Goal: Register for event/course

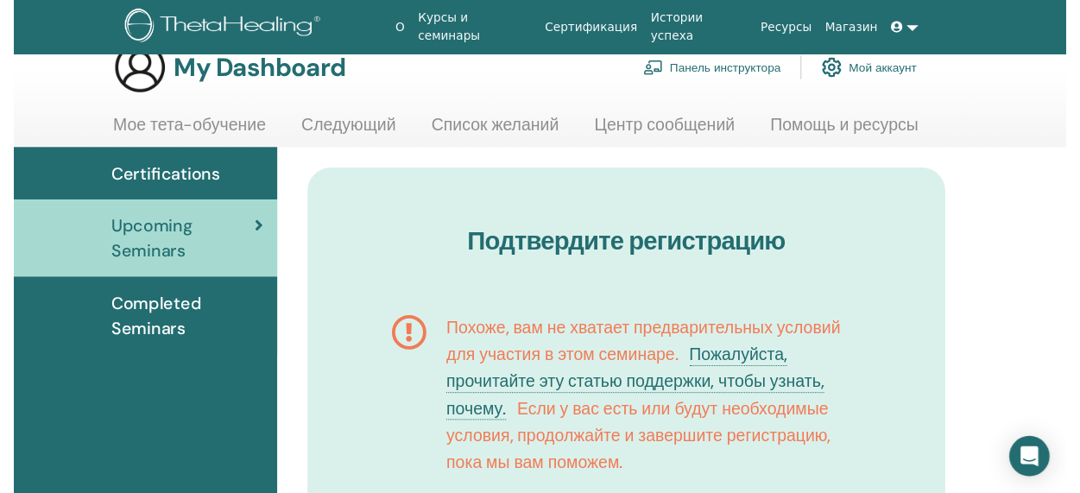
scroll to position [195, 0]
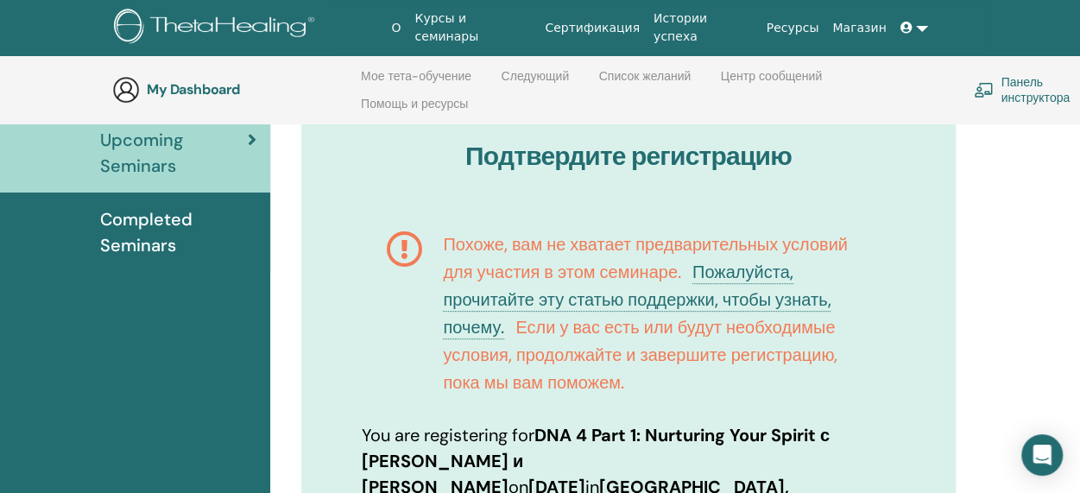
click at [1079, 298] on html "О Курсы и семинары Сертификация Истории успеха Ресурсы Магазин EE Elena Evstrat…" at bounding box center [540, 51] width 1080 height 493
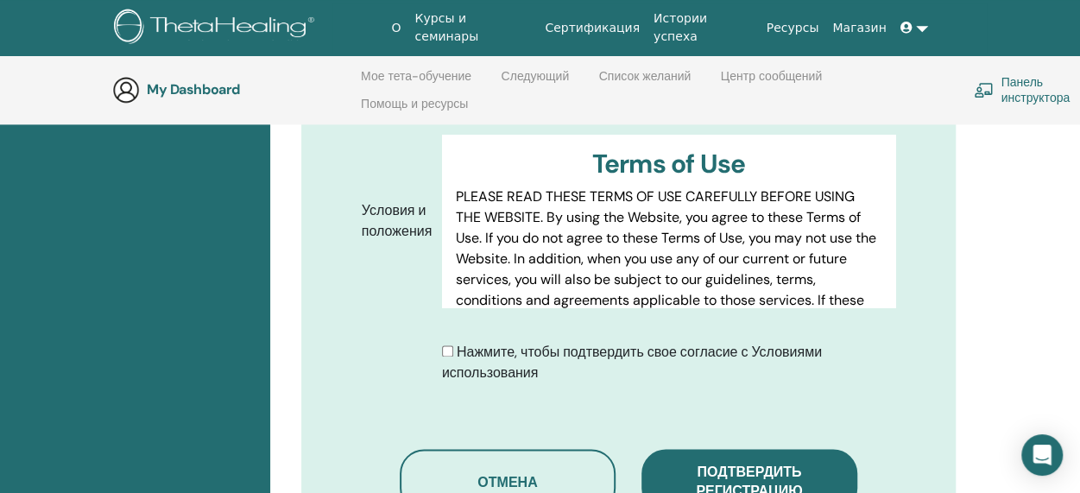
scroll to position [1150, 0]
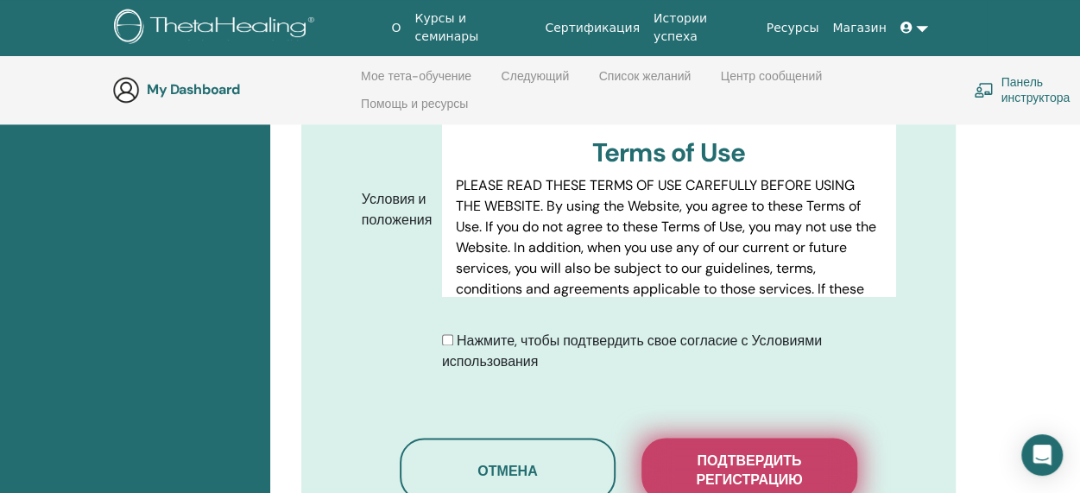
click at [725, 452] on span "Подтвердить регистрацию" at bounding box center [749, 470] width 173 height 36
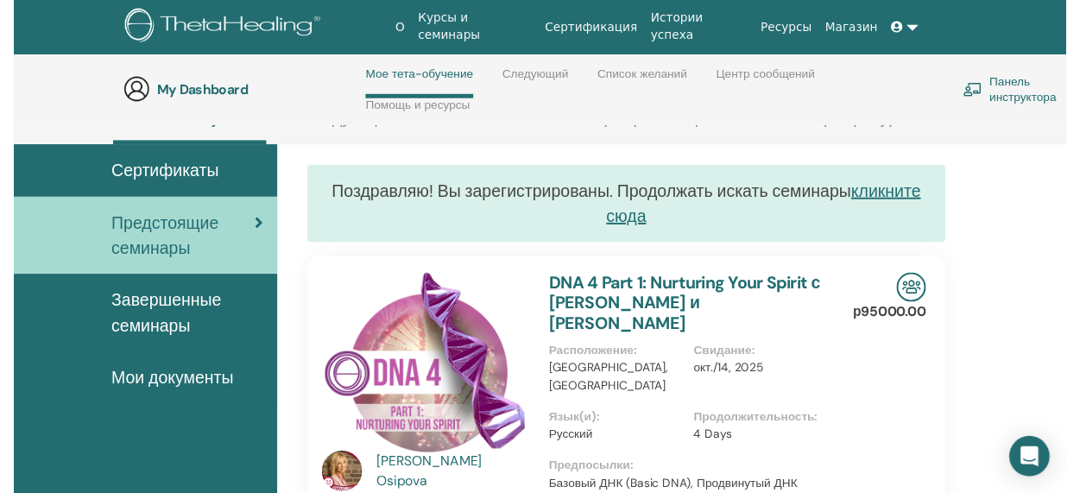
scroll to position [199, 0]
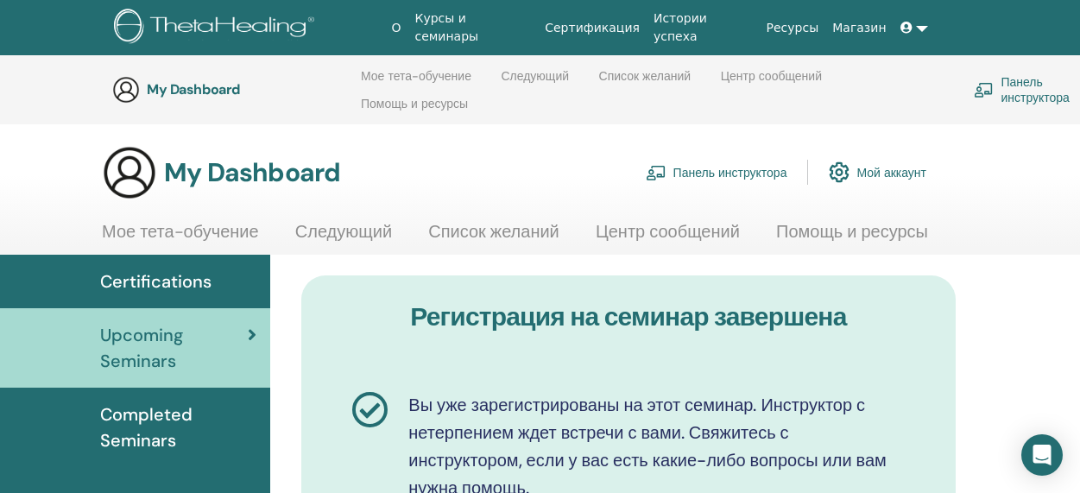
scroll to position [682, 0]
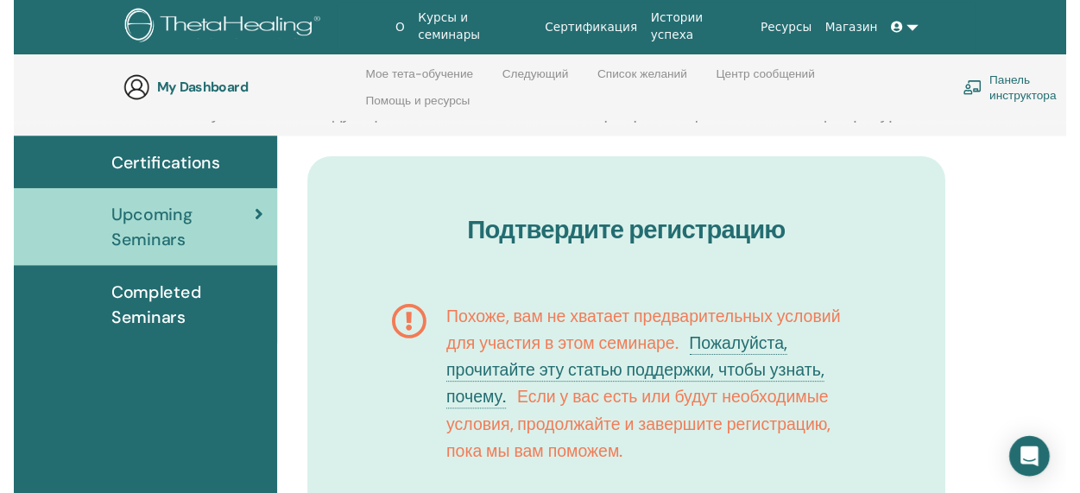
scroll to position [195, 0]
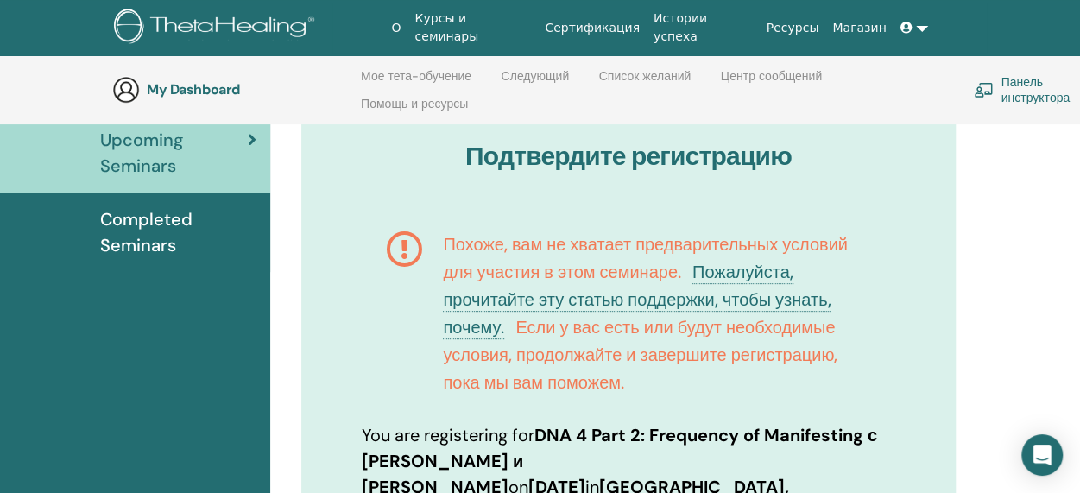
click at [1079, 298] on html "О Курсы и семинары Сертификация Истории успеха Ресурсы Магазин EE Elena Evstrat…" at bounding box center [540, 51] width 1080 height 493
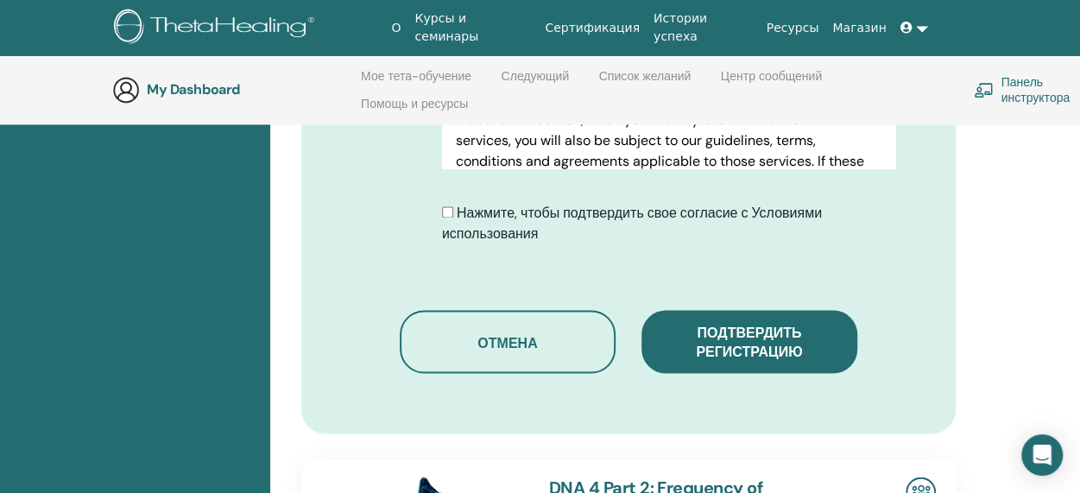
scroll to position [1243, 0]
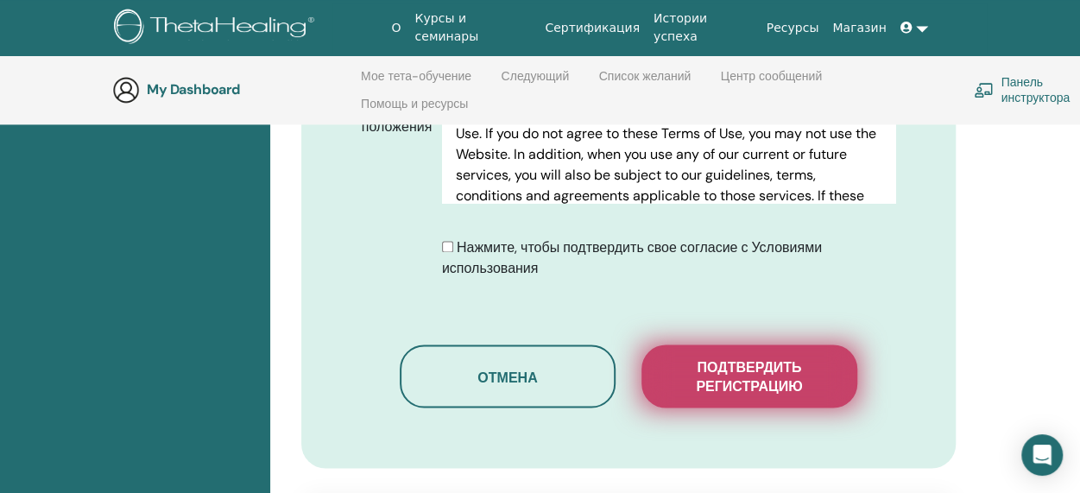
click at [758, 358] on span "Подтвердить регистрацию" at bounding box center [749, 376] width 173 height 36
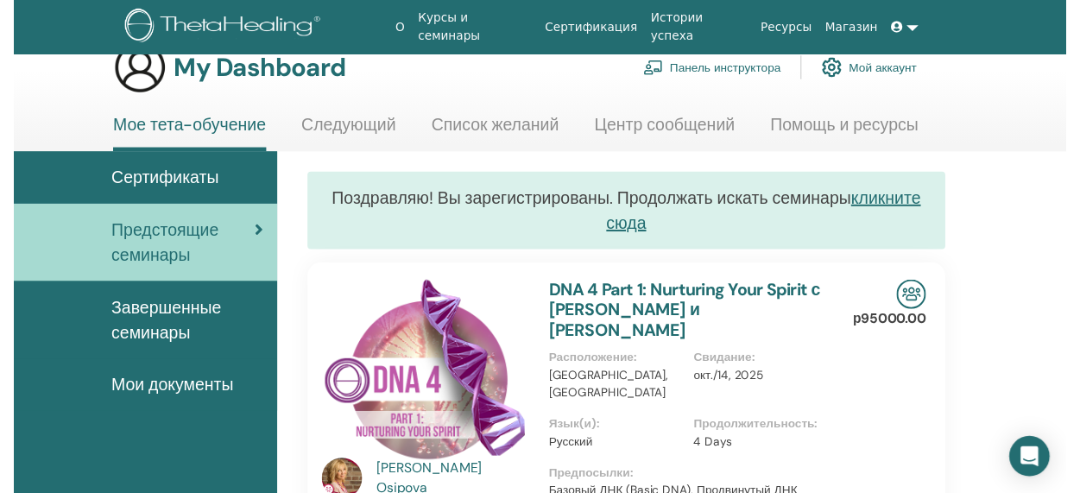
scroll to position [199, 0]
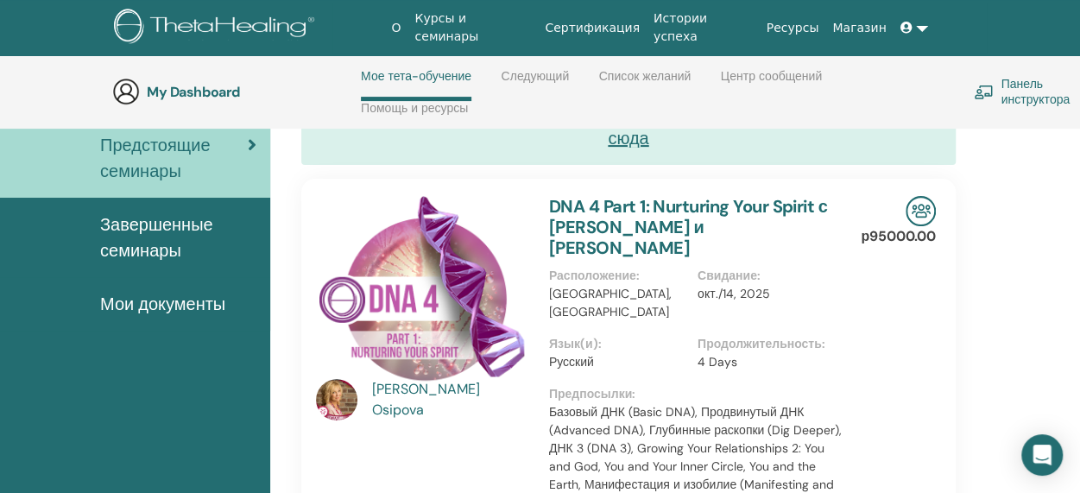
click at [1079, 294] on html "О Курсы и семинары Сертификация Истории успеха Ресурсы [GEOGRAPHIC_DATA] EE [PE…" at bounding box center [540, 47] width 1080 height 493
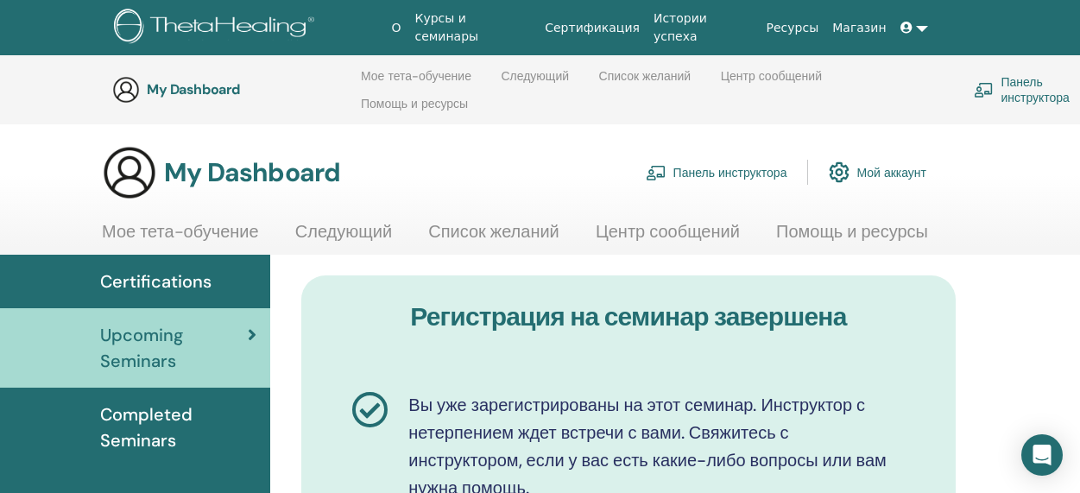
scroll to position [682, 0]
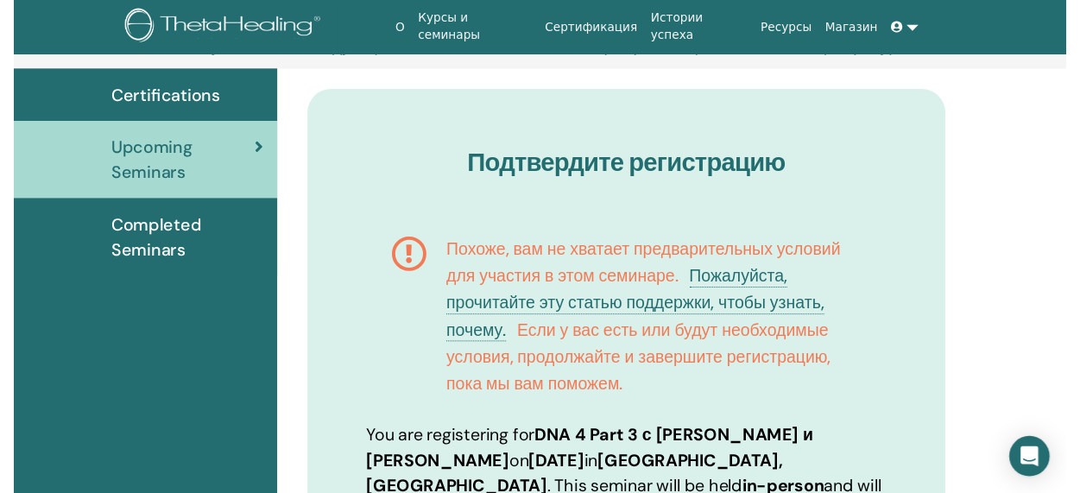
scroll to position [194, 0]
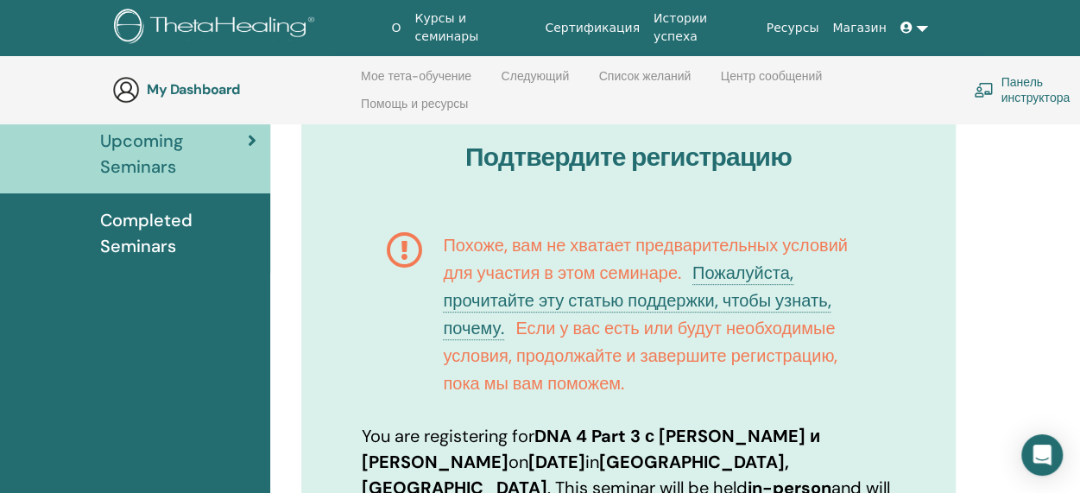
click at [1079, 299] on html "О Курсы и семинары Сертификация Истории успеха Ресурсы [GEOGRAPHIC_DATA] EE [PE…" at bounding box center [540, 52] width 1080 height 493
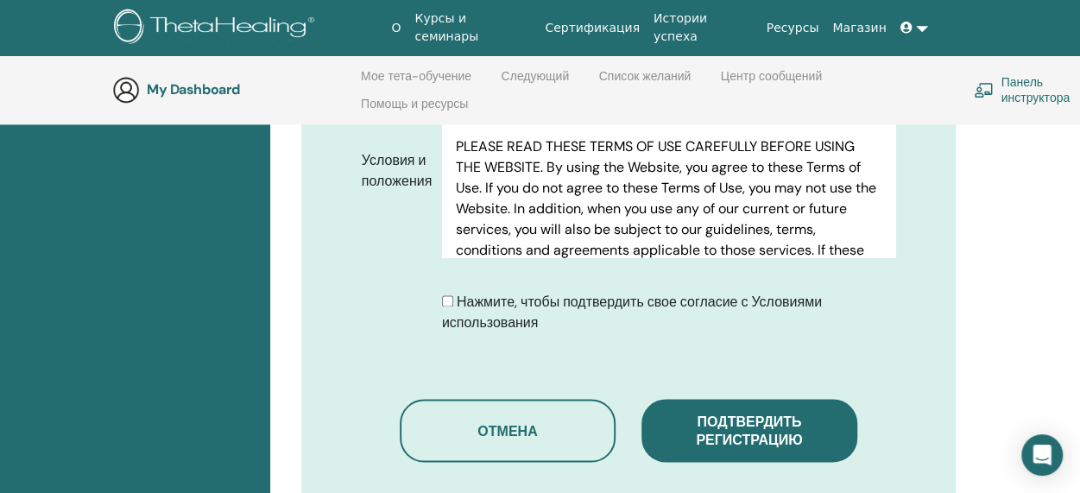
scroll to position [1174, 0]
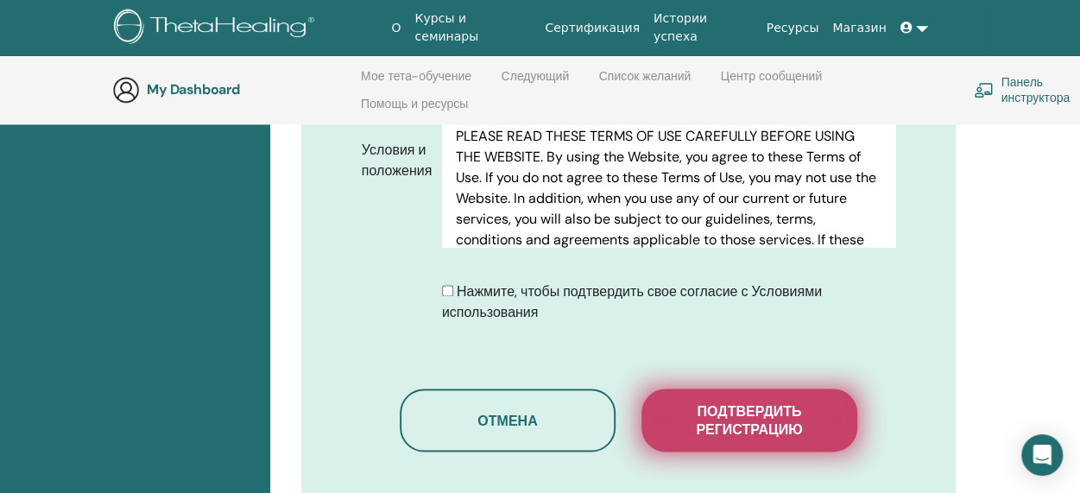
click at [730, 402] on span "Подтвердить регистрацию" at bounding box center [749, 420] width 173 height 36
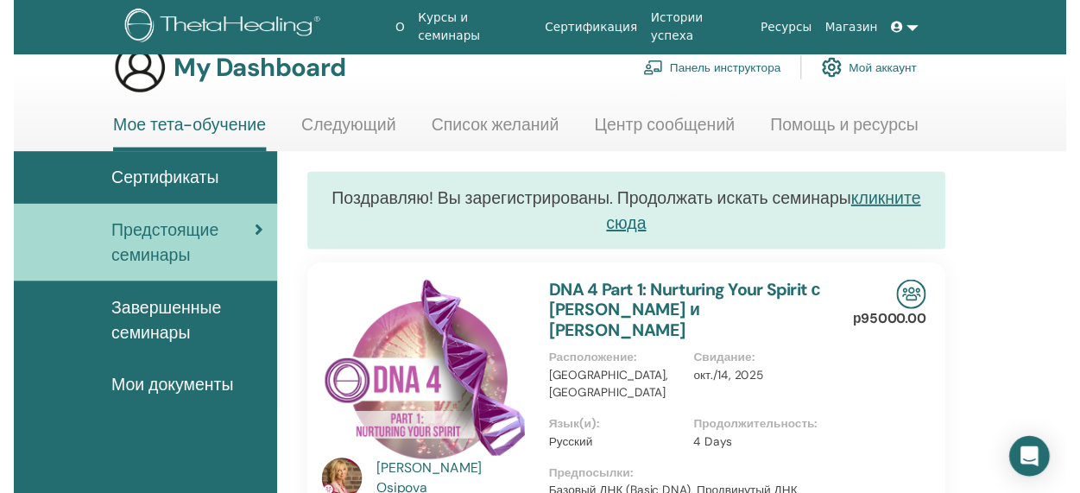
scroll to position [199, 0]
